Goal: Obtain resource: Obtain resource

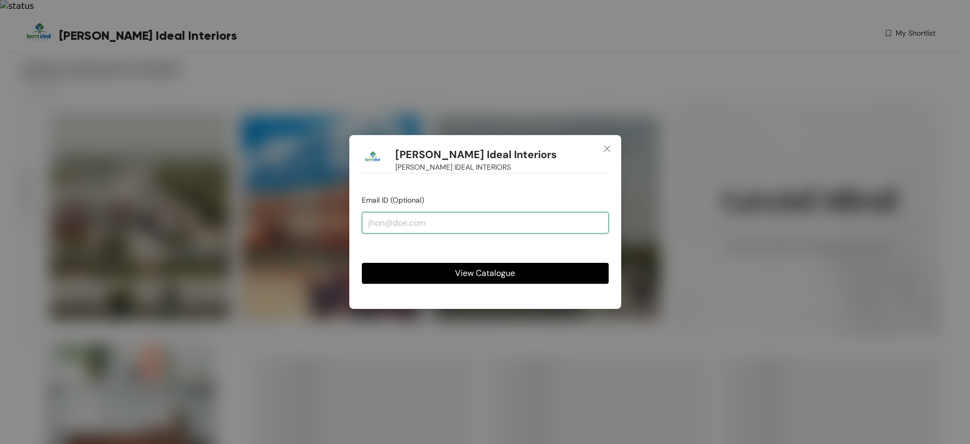
click at [421, 229] on input "email" at bounding box center [485, 222] width 247 height 21
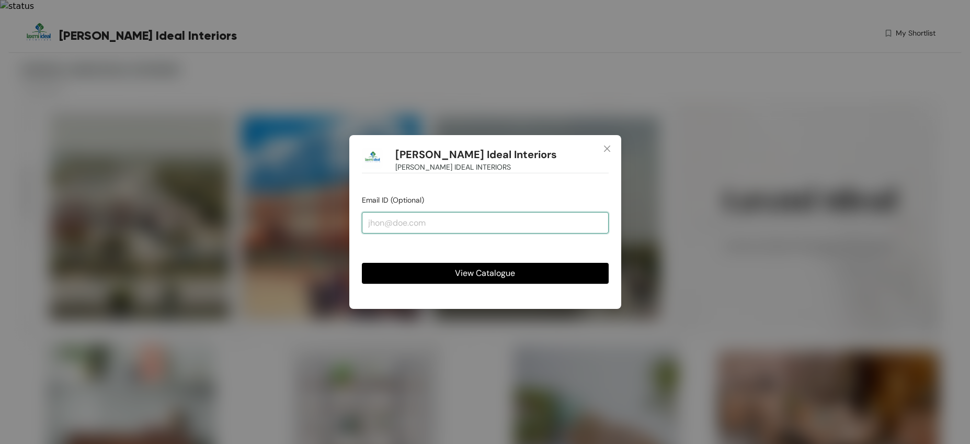
type input "utmani.r@gmail.com"
click at [462, 269] on span "View Catalogue" at bounding box center [485, 272] width 60 height 13
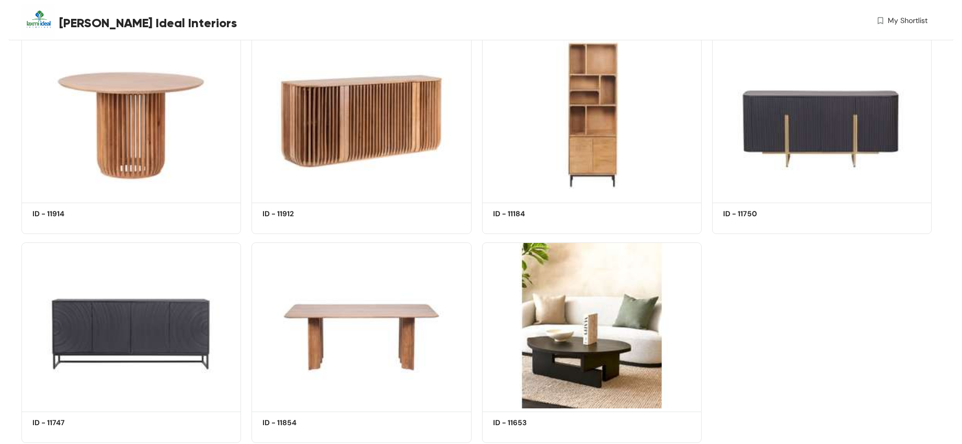
scroll to position [3800, 0]
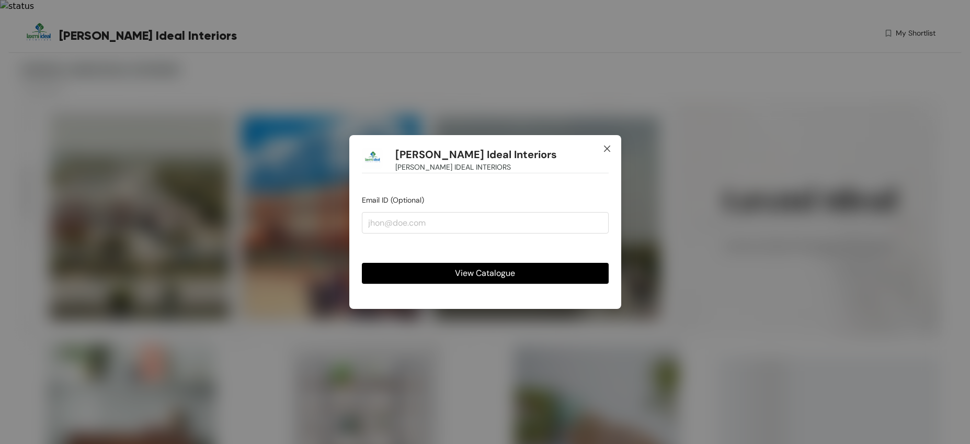
click at [610, 149] on icon "close" at bounding box center [607, 148] width 8 height 8
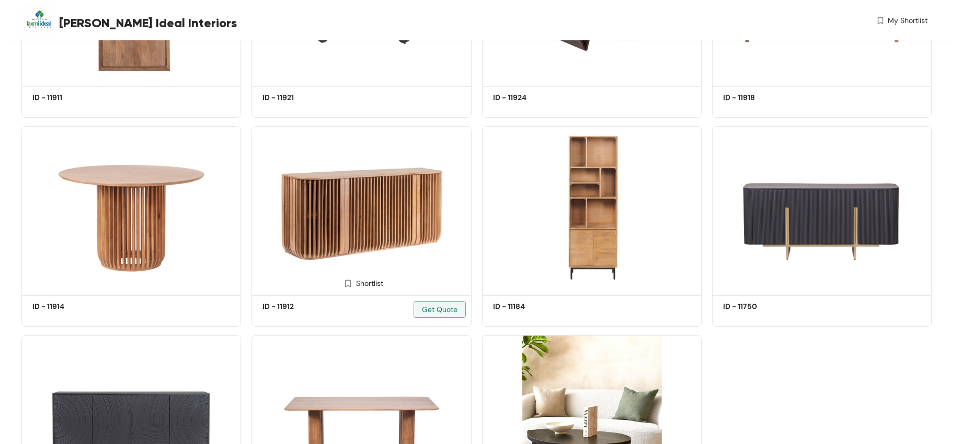
scroll to position [3879, 0]
